Goal: Task Accomplishment & Management: Use online tool/utility

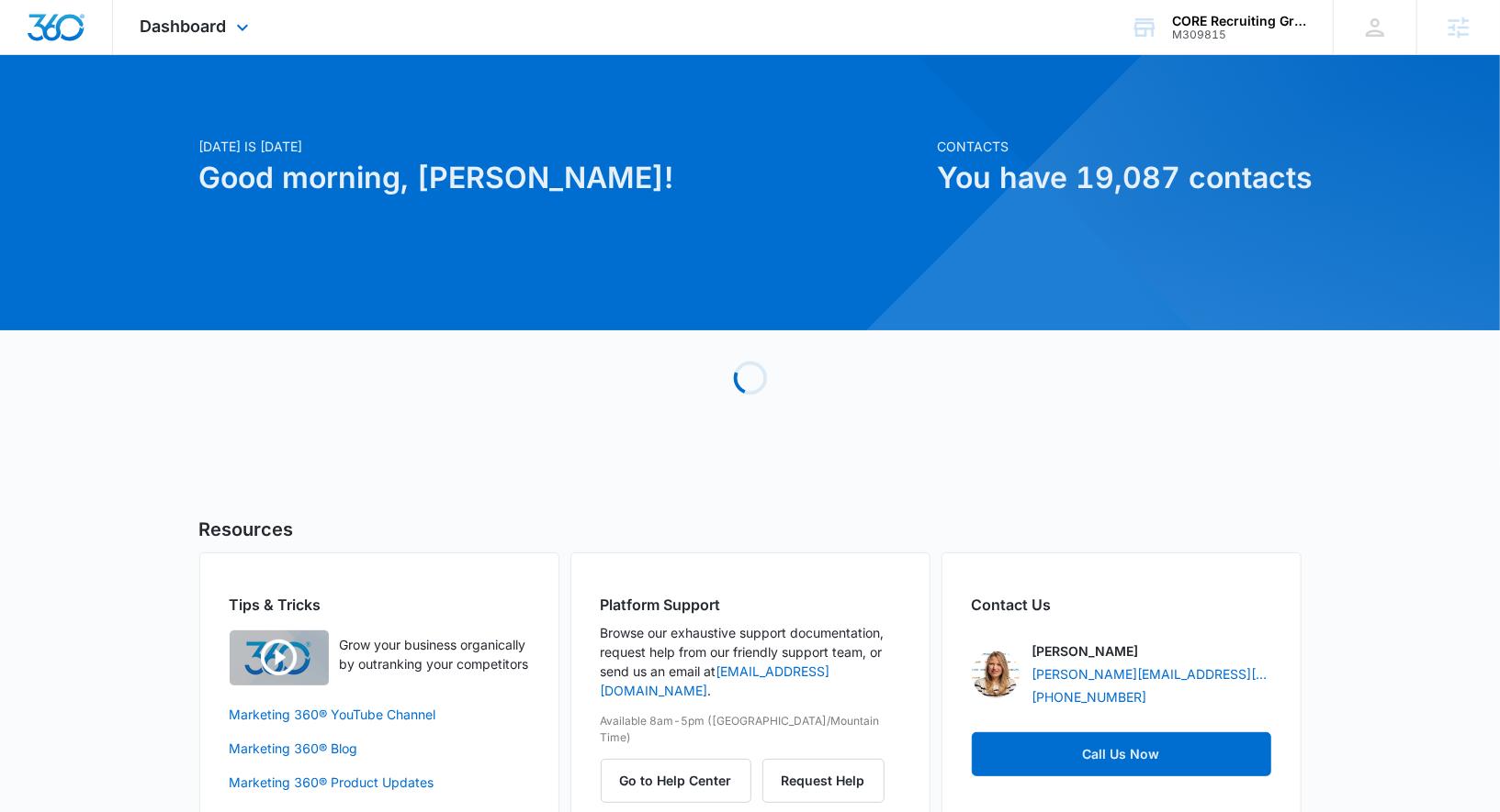
click at [197, 38] on div "Dashboard Apps Reputation Forms CRM Email Social Payments POS Content Ads Intel…" at bounding box center [196, 27] width 168 height 54
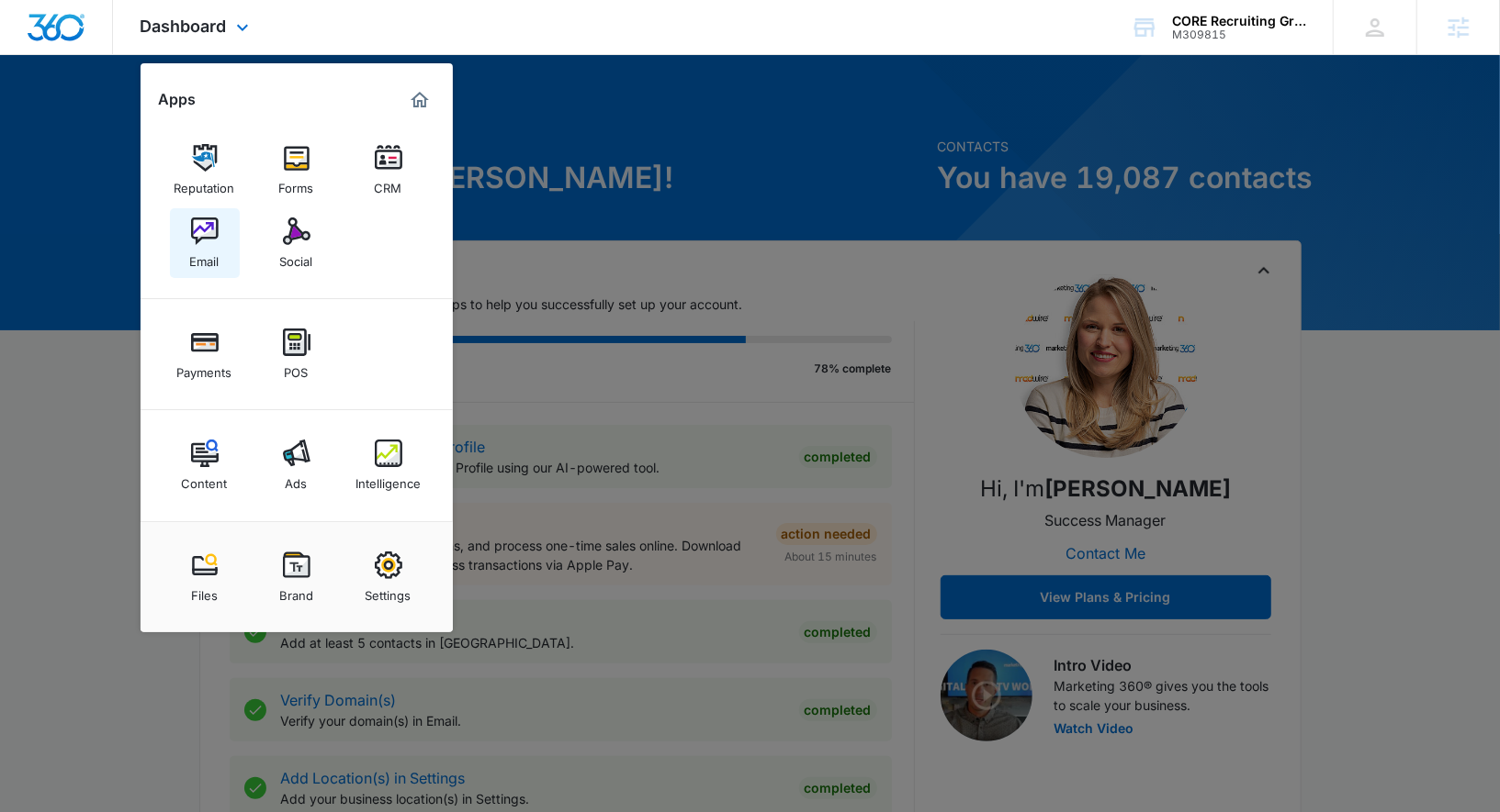
click at [217, 233] on img at bounding box center [204, 232] width 28 height 27
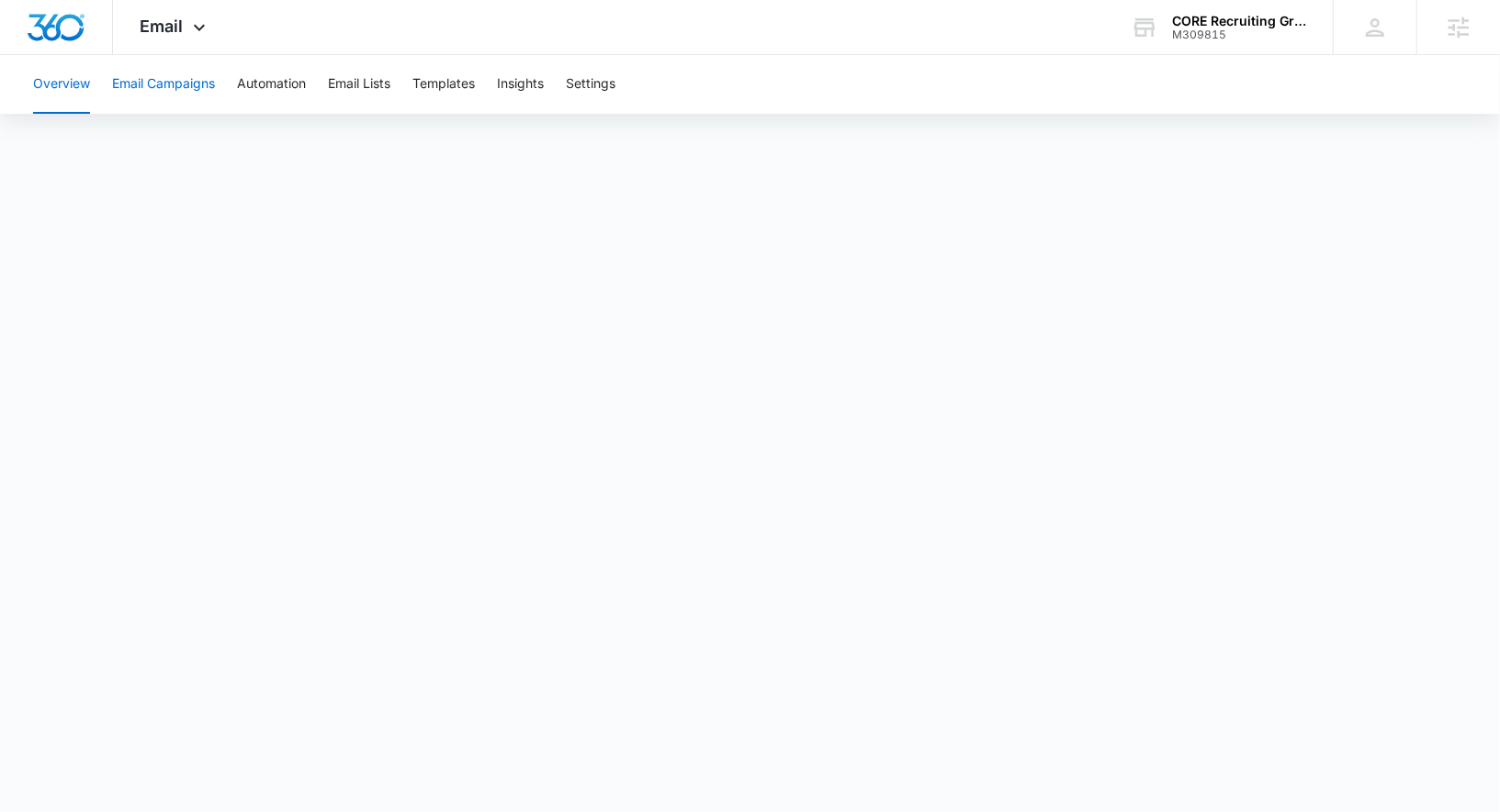
click at [199, 72] on button "Email Campaigns" at bounding box center [163, 84] width 103 height 59
click at [256, 74] on button "Automation" at bounding box center [271, 84] width 69 height 59
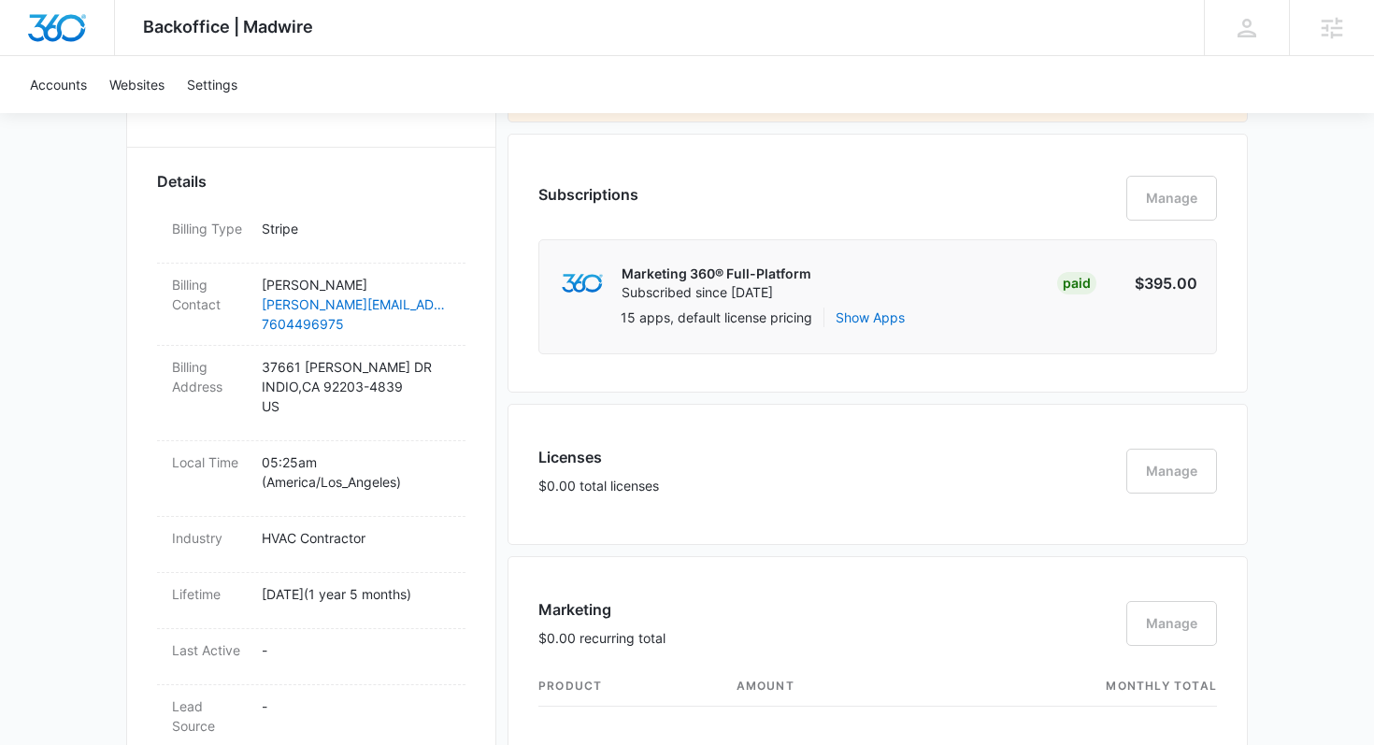
scroll to position [597, 0]
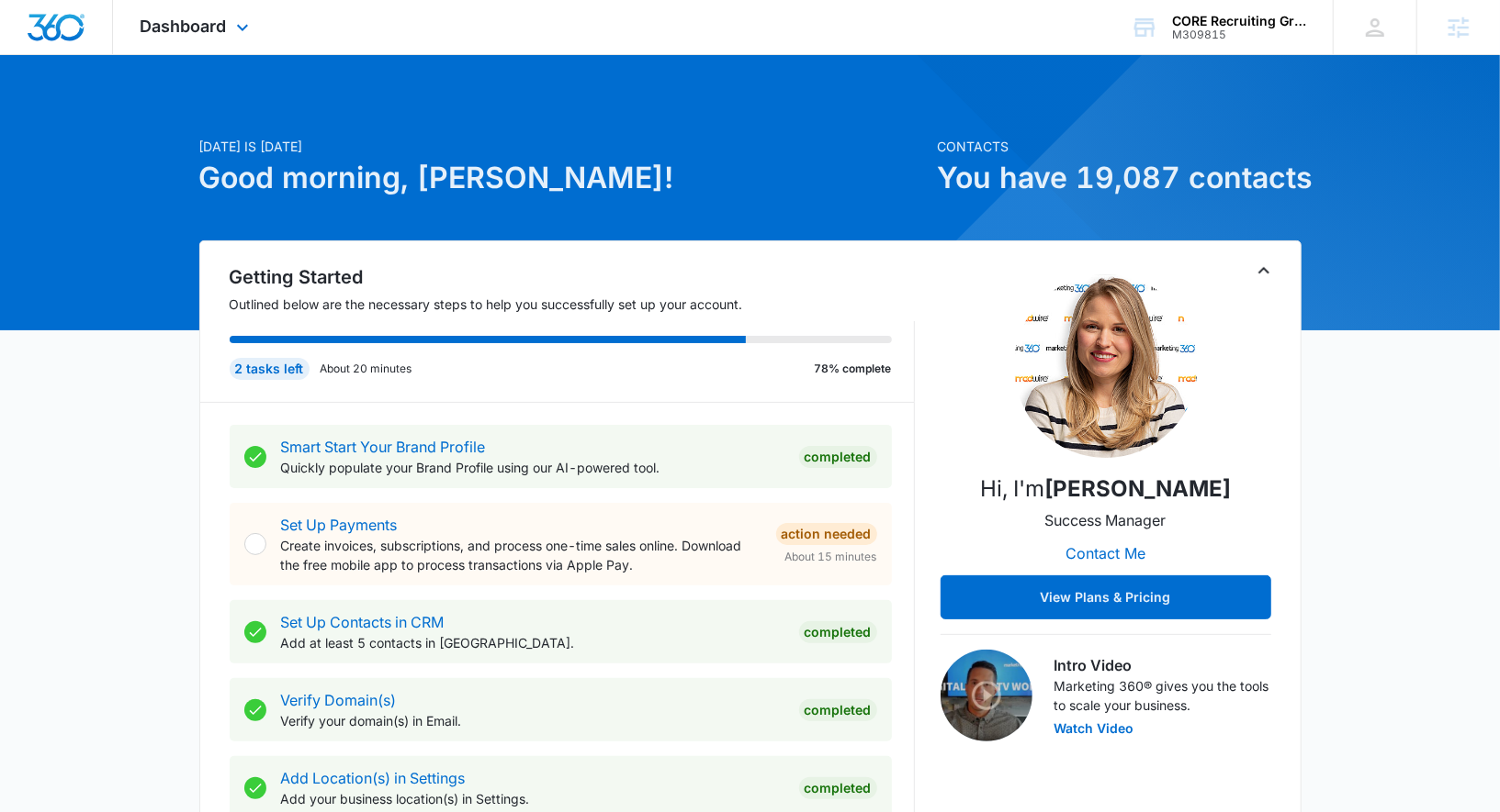
click at [199, 12] on div "Dashboard Apps Reputation Forms CRM Email Social Payments POS Content Ads Intel…" at bounding box center [196, 27] width 168 height 54
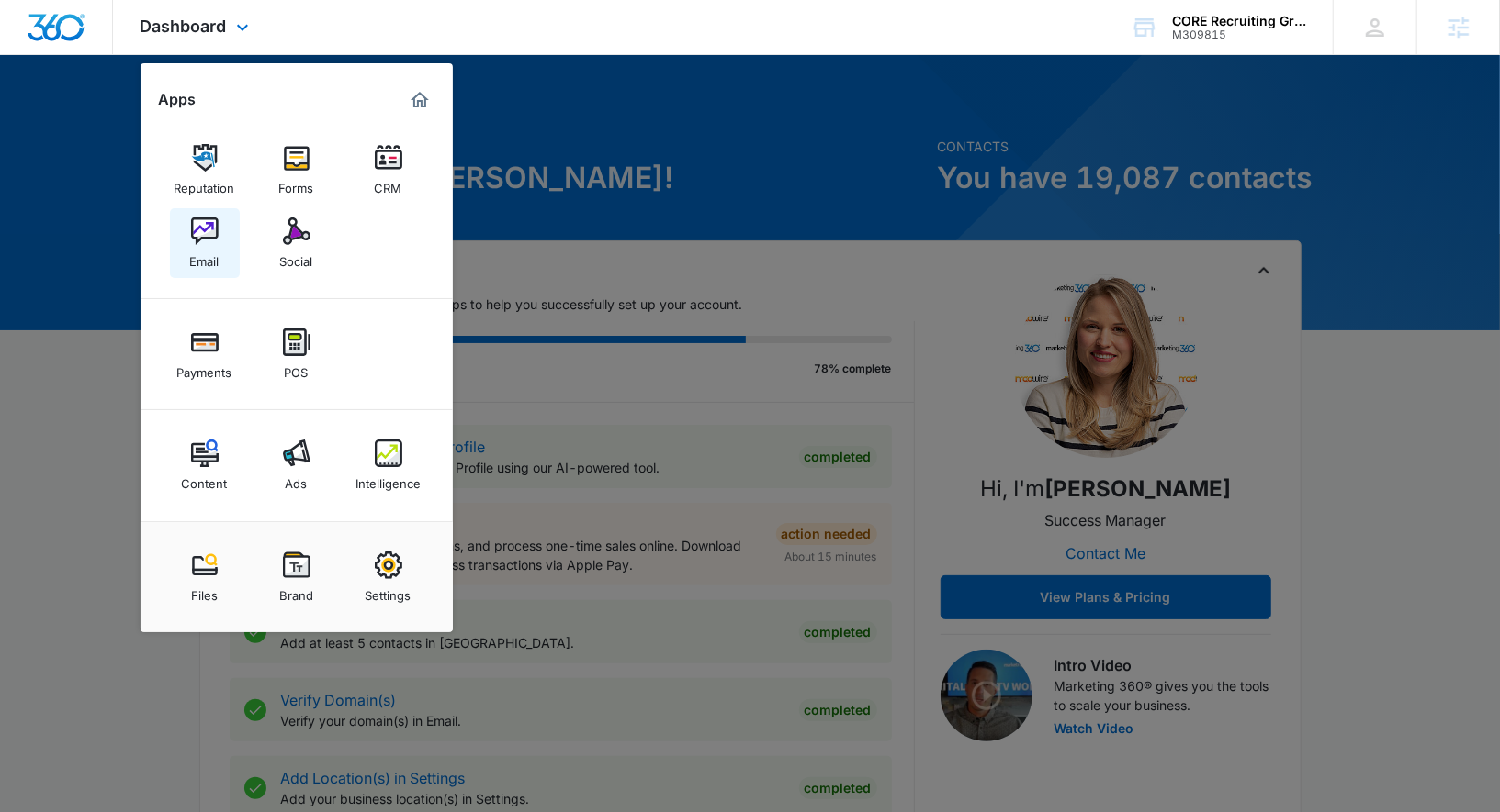
click at [208, 243] on img at bounding box center [204, 232] width 28 height 27
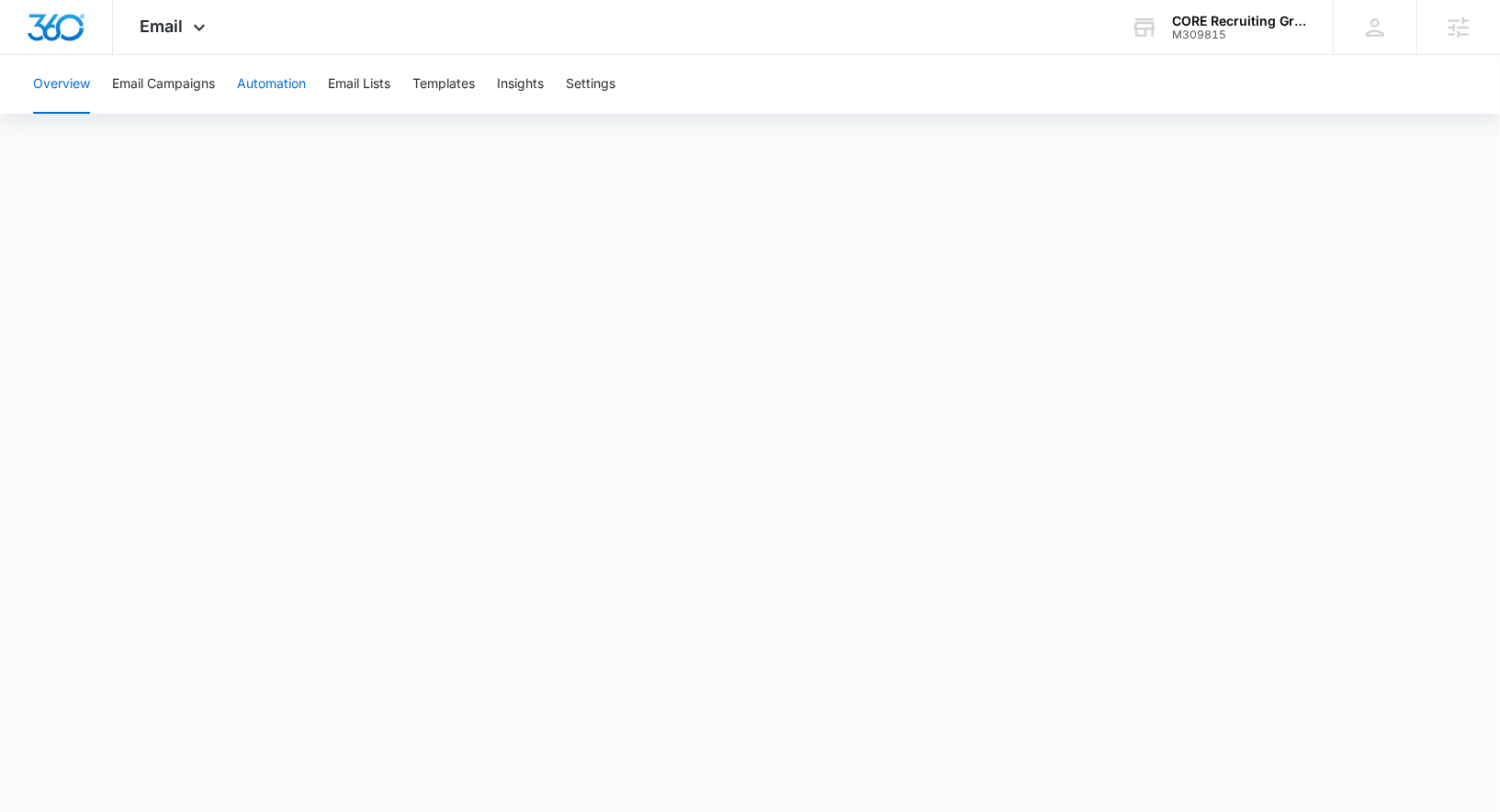
click at [280, 85] on button "Automation" at bounding box center [271, 84] width 69 height 59
